Goal: Task Accomplishment & Management: Use online tool/utility

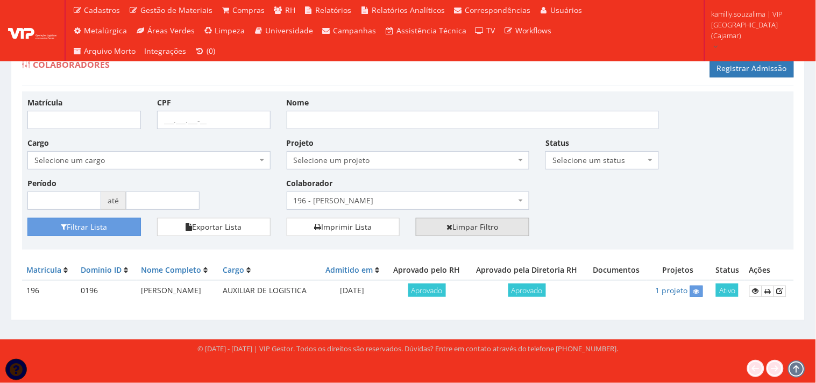
click at [463, 223] on link "Limpar Filtro" at bounding box center [473, 227] width 114 height 18
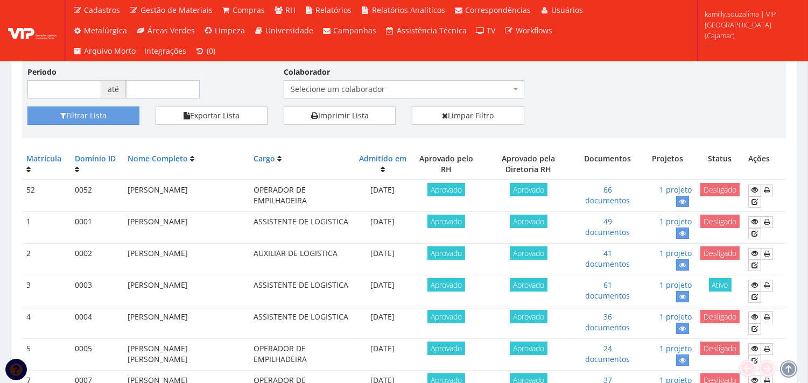
scroll to position [60, 0]
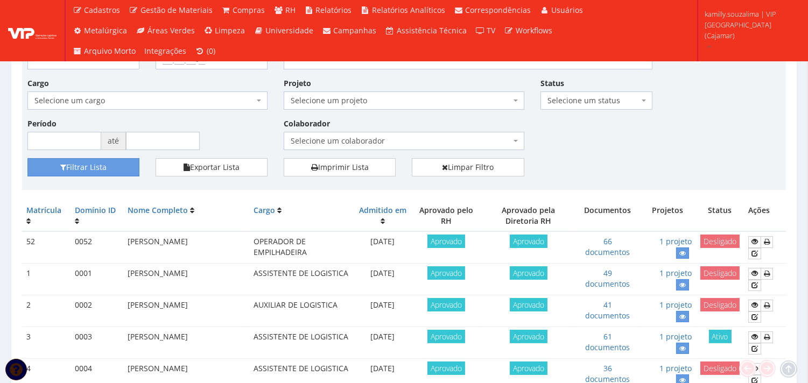
click at [609, 96] on span "Selecione um status" at bounding box center [592, 100] width 91 height 11
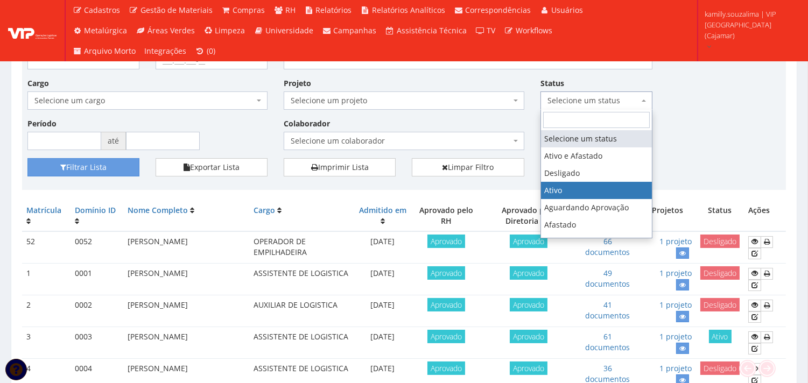
drag, startPoint x: 590, startPoint y: 194, endPoint x: 580, endPoint y: 194, distance: 10.8
select select "1"
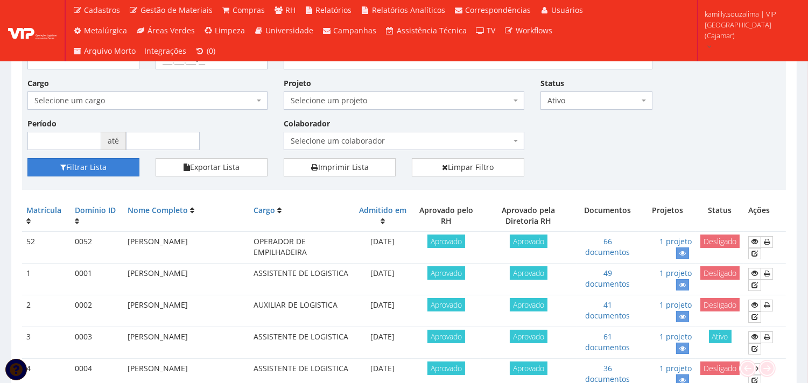
click at [115, 160] on button "Filtrar Lista" at bounding box center [83, 167] width 112 height 18
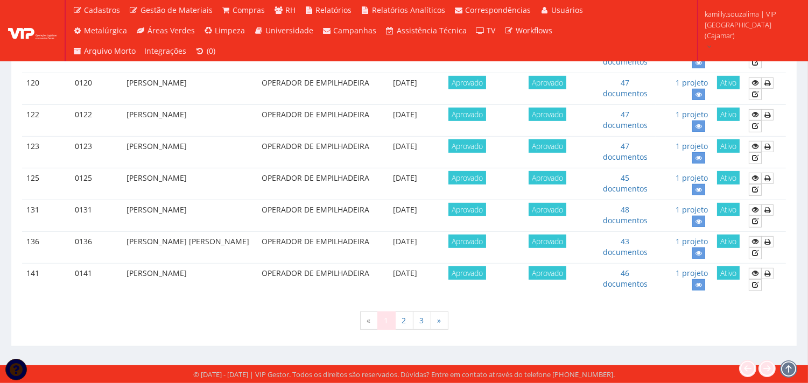
scroll to position [957, 0]
click at [417, 321] on link "3" at bounding box center [422, 321] width 18 height 18
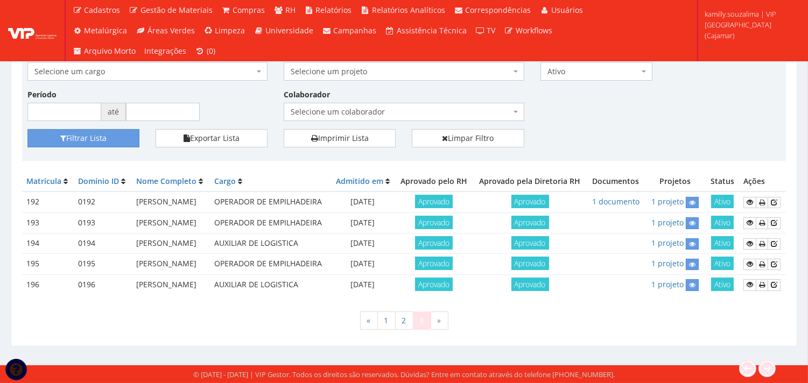
scroll to position [157, 0]
click at [412, 320] on link "2" at bounding box center [404, 321] width 18 height 18
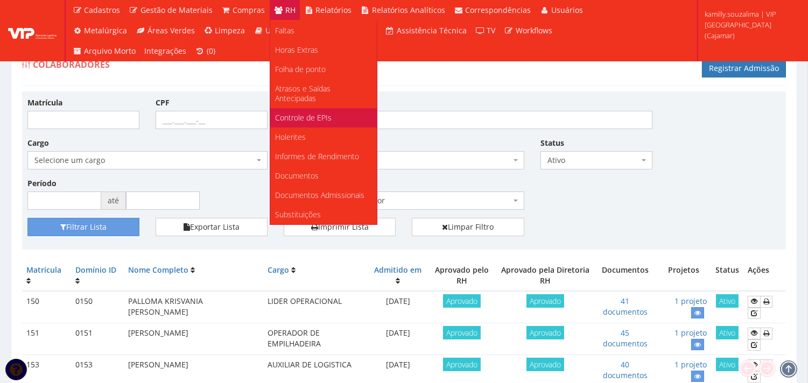
scroll to position [202, 0]
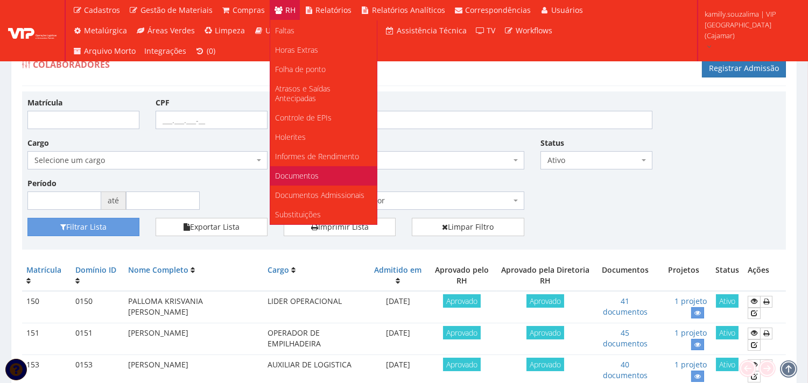
click at [309, 171] on link "Documentos" at bounding box center [323, 175] width 107 height 19
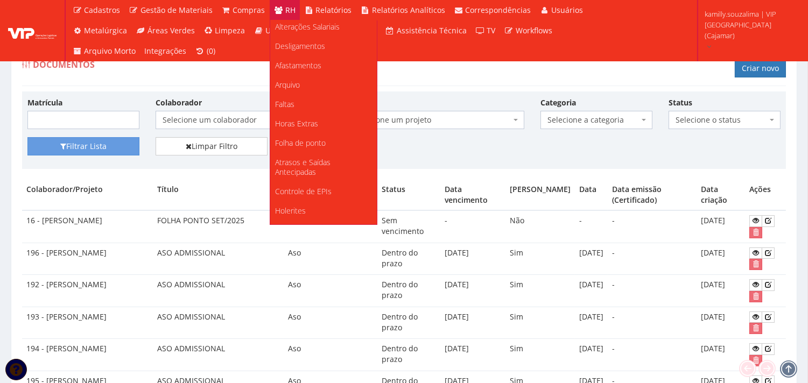
scroll to position [202, 0]
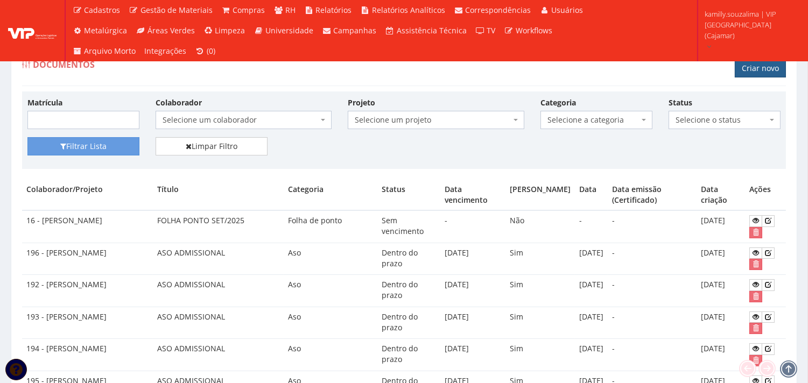
click at [759, 67] on link "Criar novo" at bounding box center [760, 68] width 51 height 18
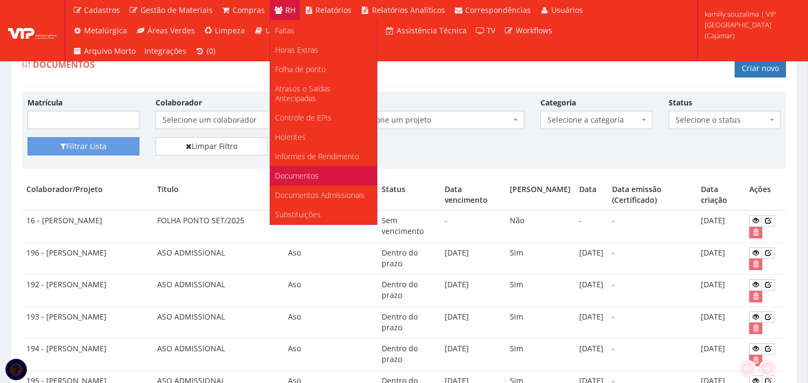
click at [308, 166] on link "Documentos" at bounding box center [323, 175] width 107 height 19
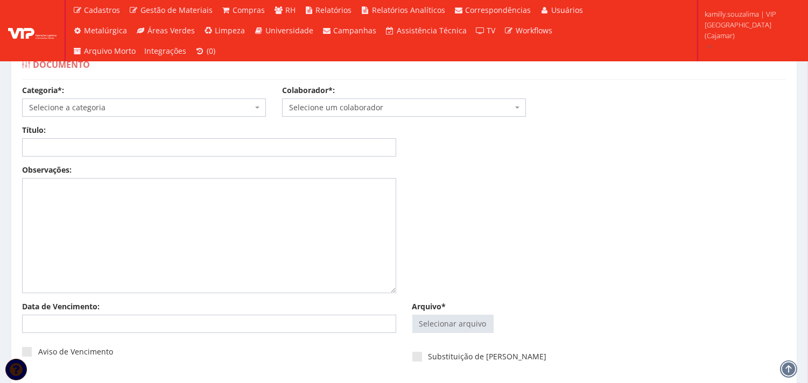
click at [90, 110] on span "Selecione a categoria" at bounding box center [140, 107] width 223 height 11
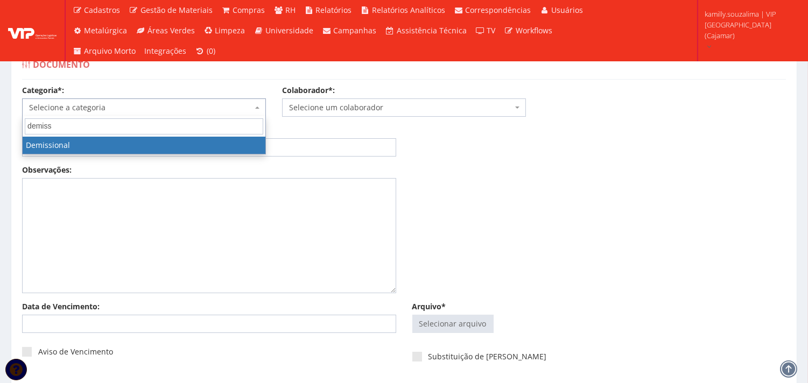
type input "demiss"
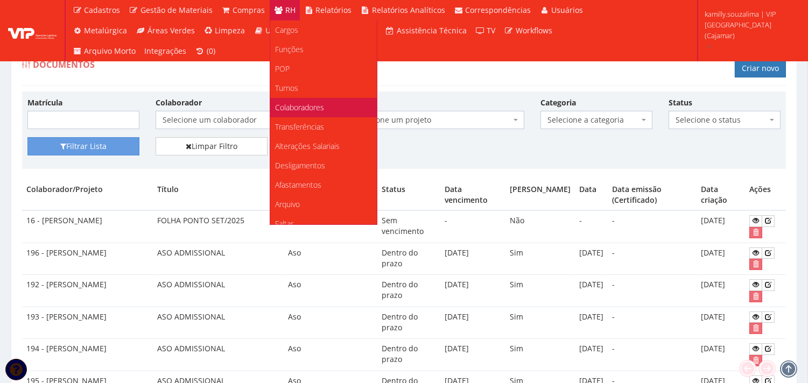
click at [318, 108] on span "Colaboradores" at bounding box center [300, 107] width 49 height 10
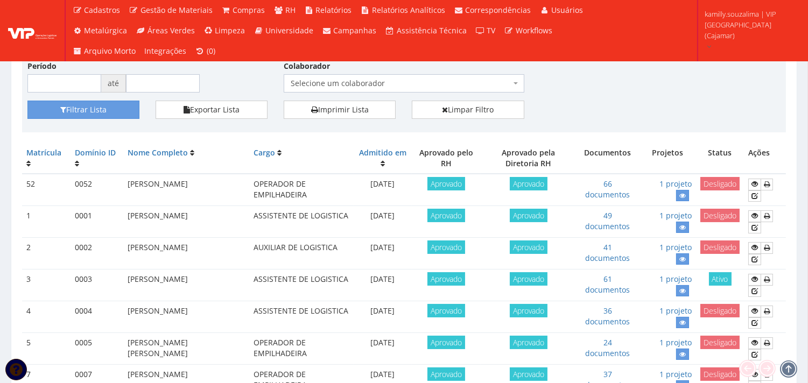
scroll to position [60, 0]
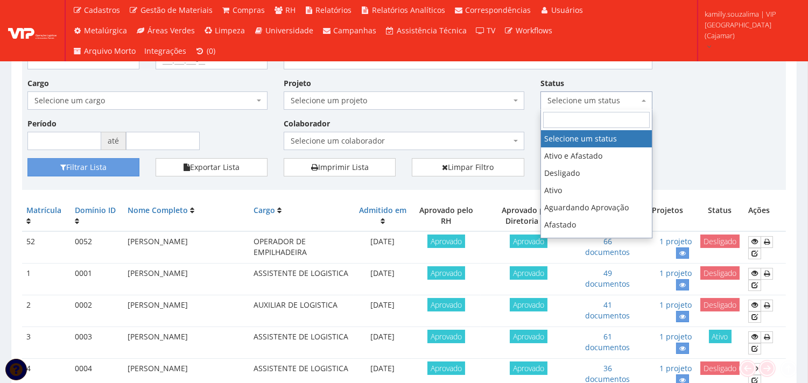
click at [595, 97] on span "Selecione um status" at bounding box center [592, 100] width 91 height 11
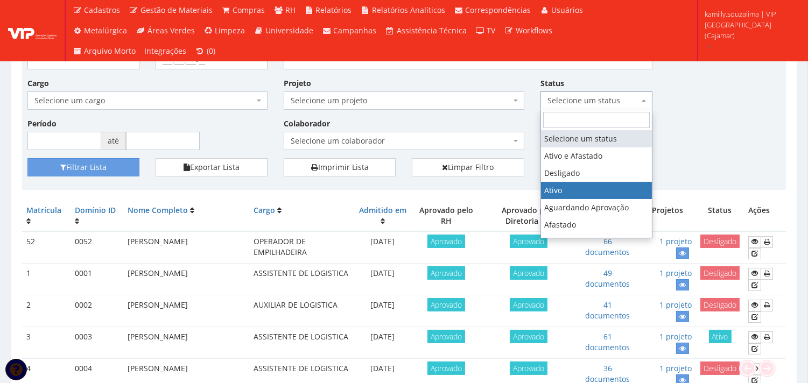
select select "1"
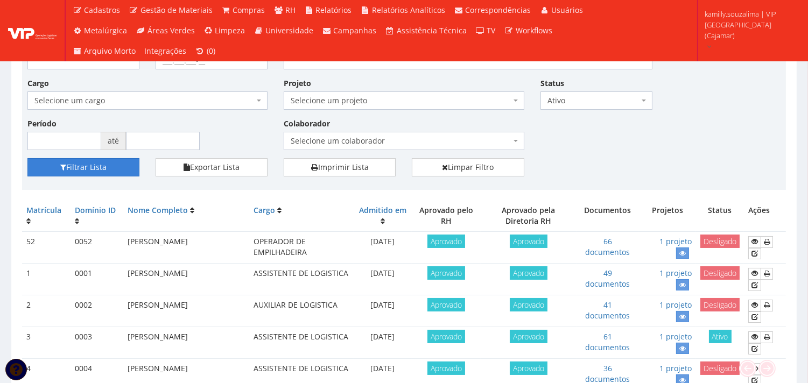
click at [98, 169] on button "Filtrar Lista" at bounding box center [83, 167] width 112 height 18
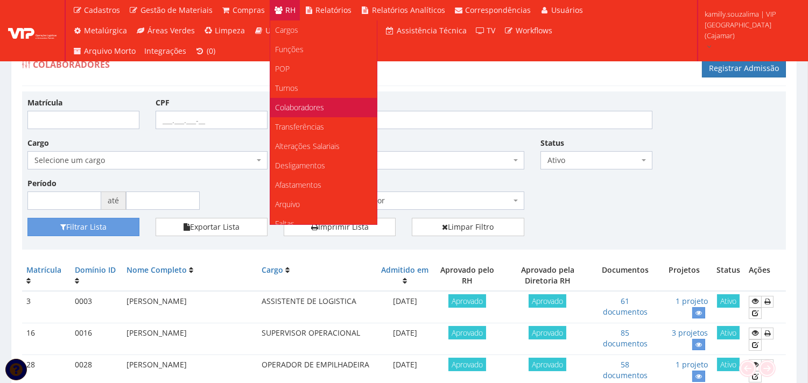
click at [290, 104] on span "Colaboradores" at bounding box center [300, 107] width 49 height 10
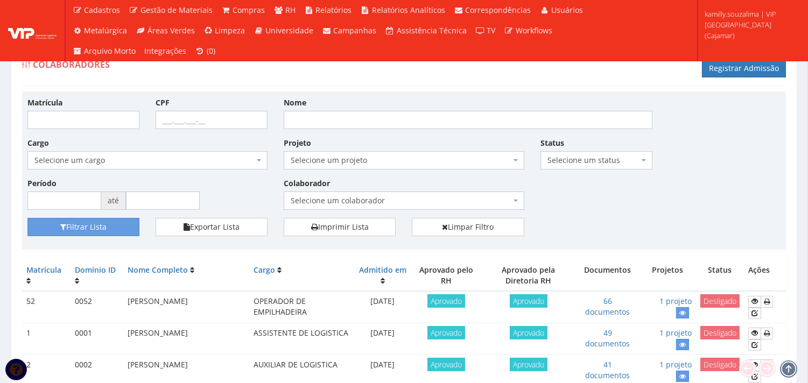
click at [463, 53] on ul "Cadastros Clientes Unidades Subclientes Unidades de Subclientes Projetos Vagas …" at bounding box center [334, 30] width 532 height 61
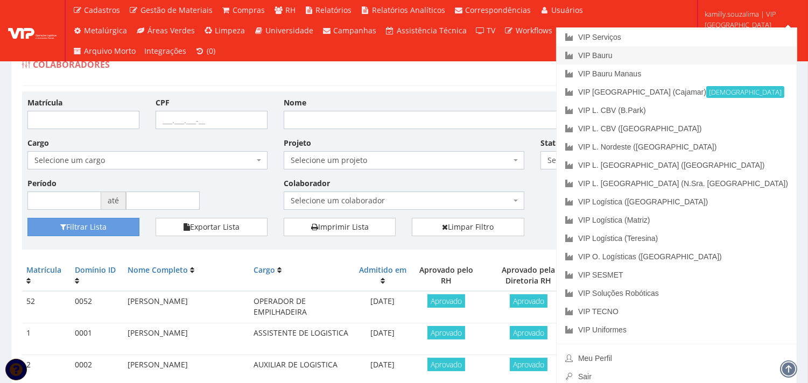
click at [717, 50] on link "VIP Bauru" at bounding box center [676, 55] width 240 height 18
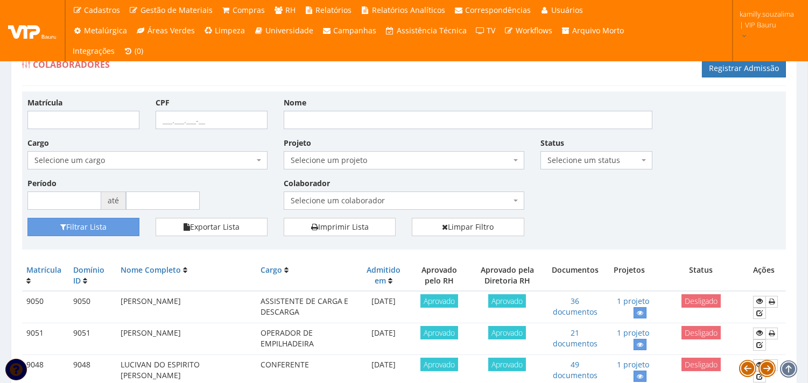
click at [377, 207] on span "Selecione um colaborador" at bounding box center [404, 201] width 240 height 18
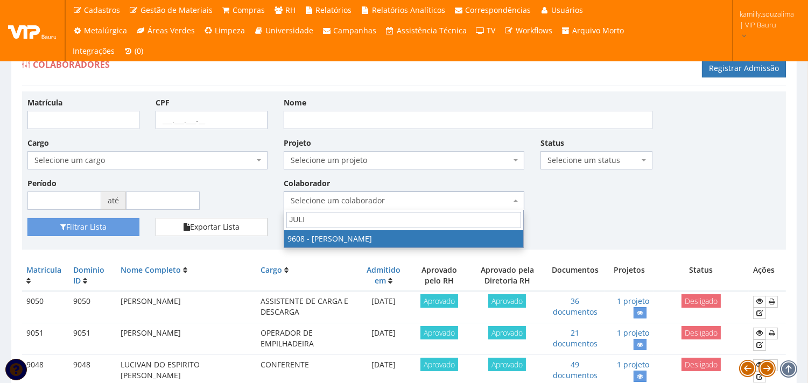
type input "JULI"
